Goal: Use online tool/utility: Utilize a website feature to perform a specific function

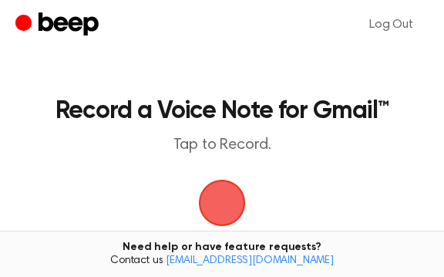
click at [346, 178] on main "Record a Voice Note for Gmail™ Tap to Record. Tired of copying and pasting? Use…" at bounding box center [222, 235] width 444 height 471
click at [224, 197] on span "button" at bounding box center [222, 203] width 47 height 47
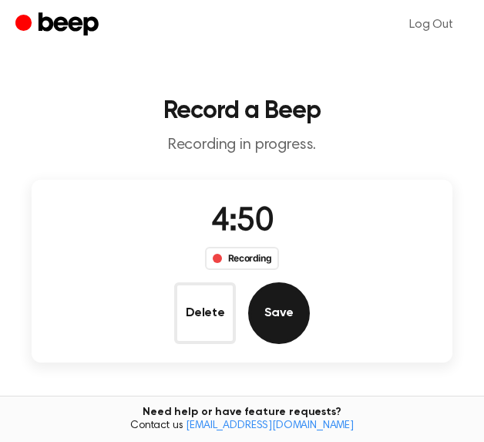
click at [287, 276] on button "Save" at bounding box center [279, 313] width 62 height 62
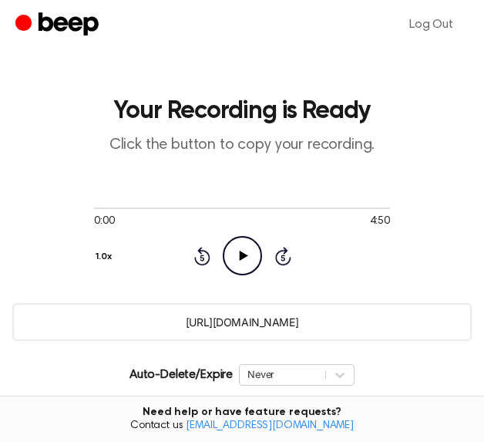
click at [278, 276] on input "[URL][DOMAIN_NAME]" at bounding box center [242, 322] width 460 height 38
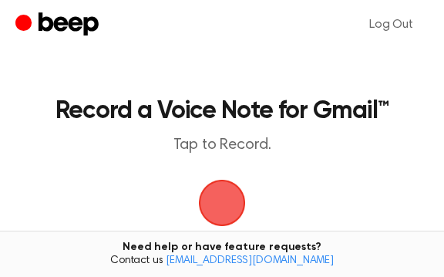
click at [222, 191] on span "button" at bounding box center [222, 202] width 43 height 43
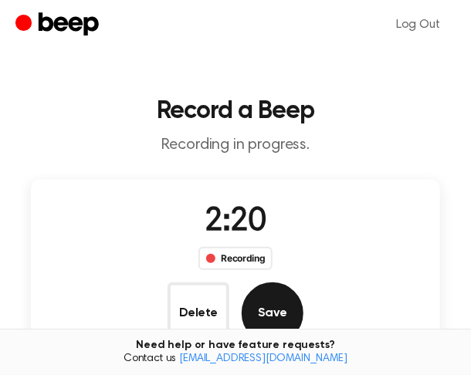
click at [269, 276] on button "Save" at bounding box center [272, 313] width 62 height 62
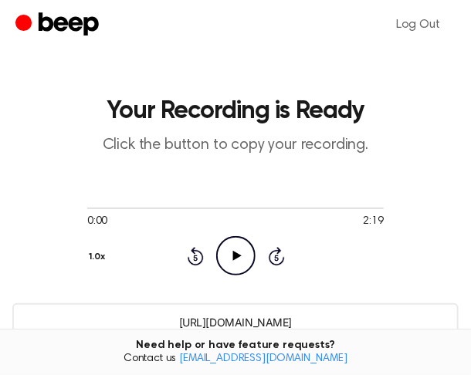
click at [251, 276] on input "https://beep.audio/BWkqnQv" at bounding box center [235, 322] width 446 height 38
